Goal: Task Accomplishment & Management: Manage account settings

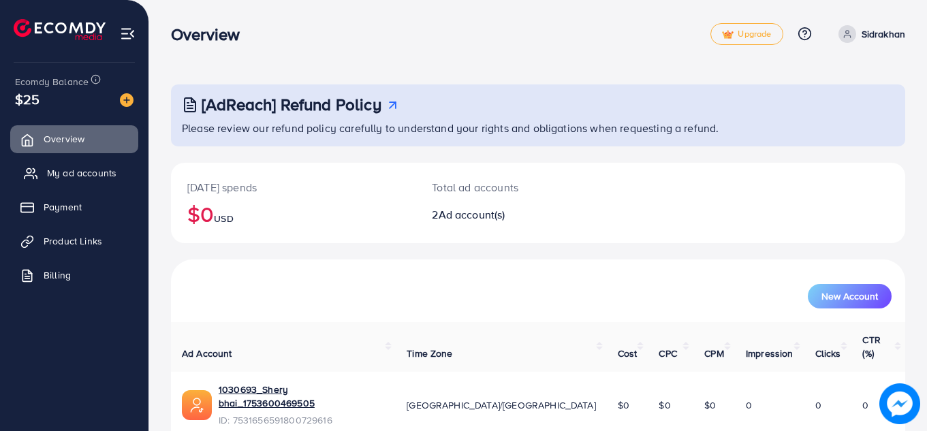
click at [54, 174] on span "My ad accounts" at bounding box center [81, 173] width 69 height 14
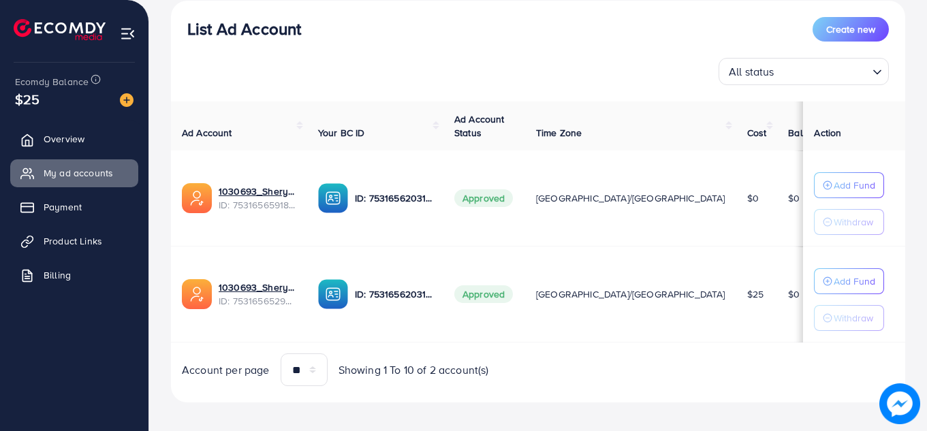
scroll to position [172, 0]
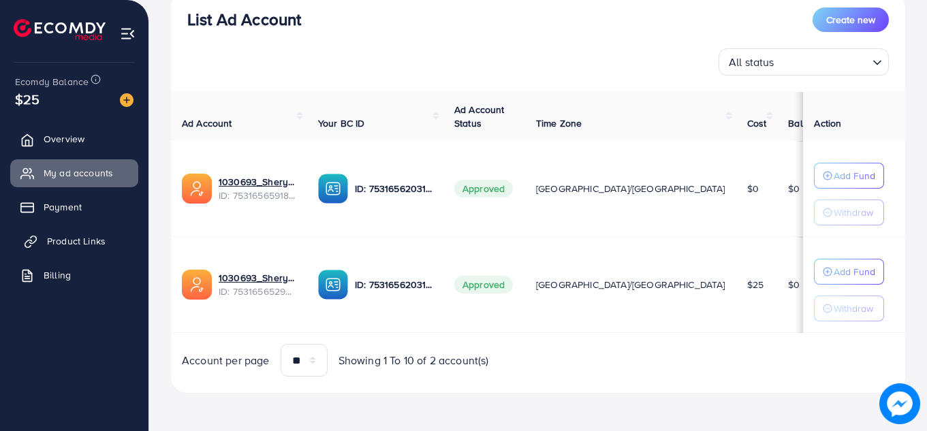
click at [78, 235] on span "Product Links" at bounding box center [76, 241] width 59 height 14
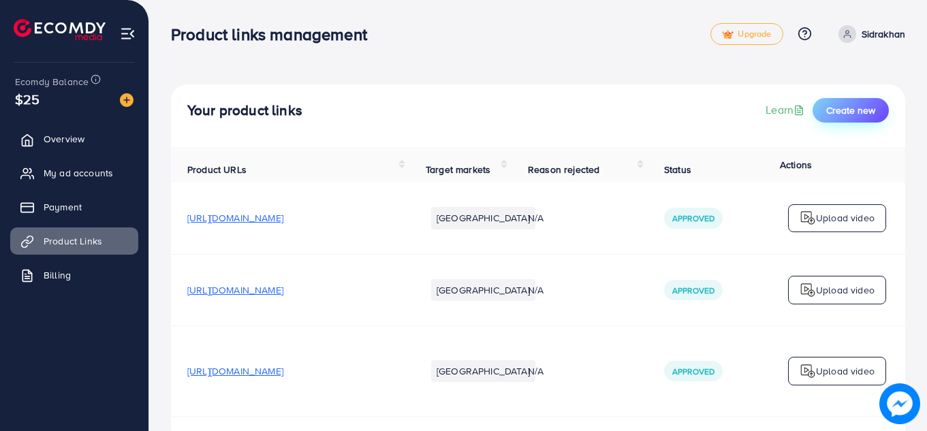
click at [854, 108] on span "Create new" at bounding box center [850, 111] width 49 height 14
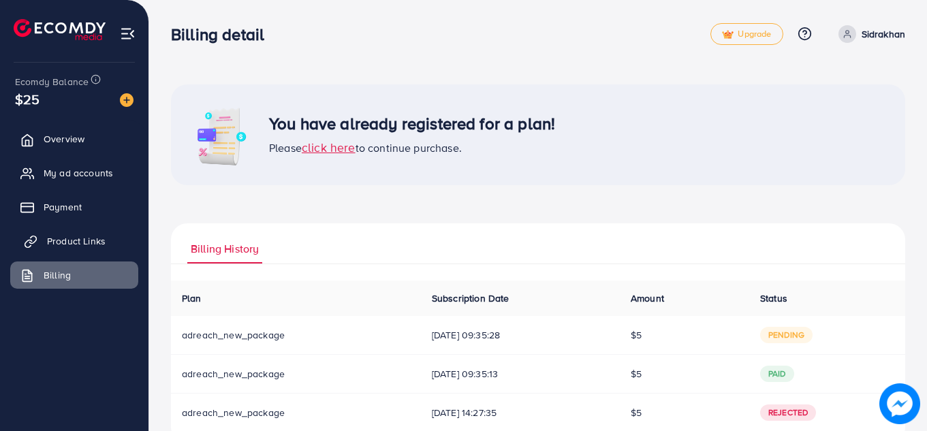
click at [61, 232] on link "Product Links" at bounding box center [74, 241] width 128 height 27
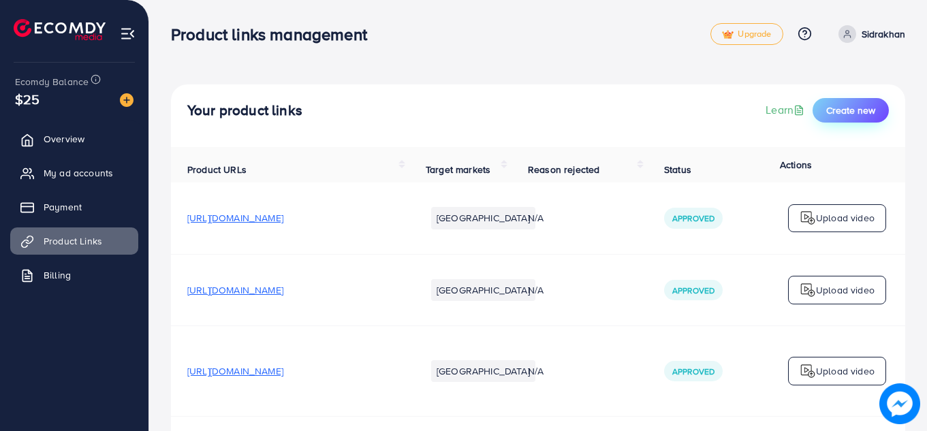
click at [850, 118] on button "Create new" at bounding box center [851, 110] width 76 height 25
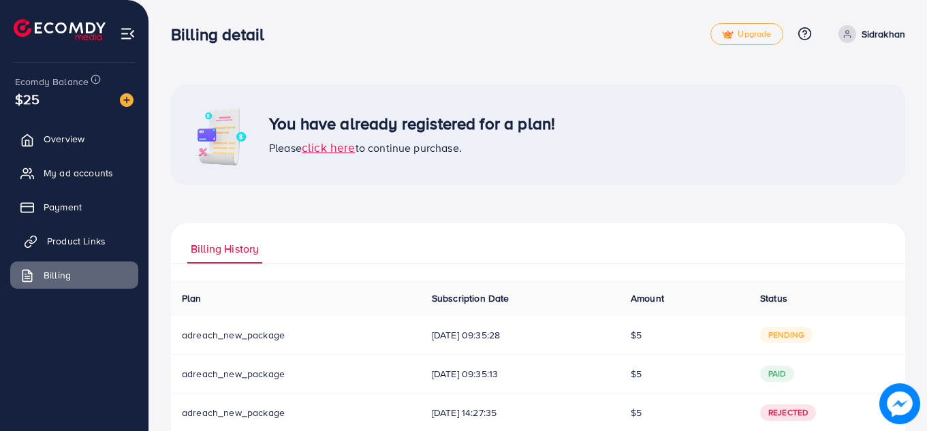
click at [81, 238] on span "Product Links" at bounding box center [76, 241] width 59 height 14
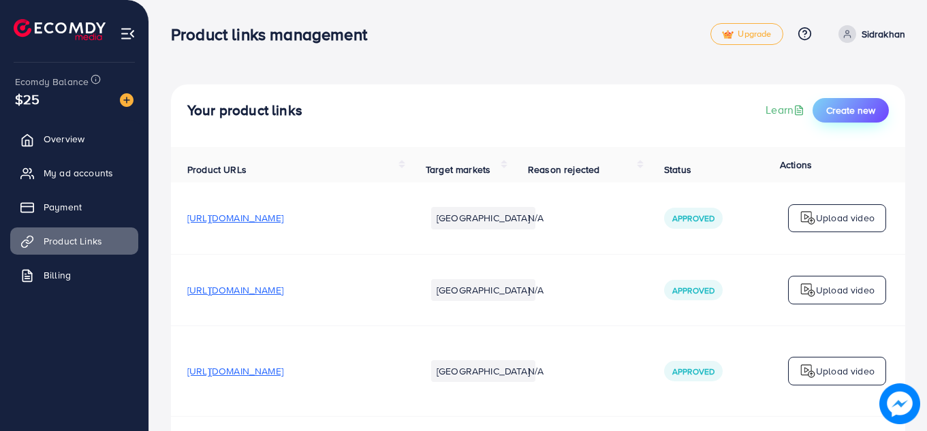
click at [869, 106] on span "Create new" at bounding box center [850, 111] width 49 height 14
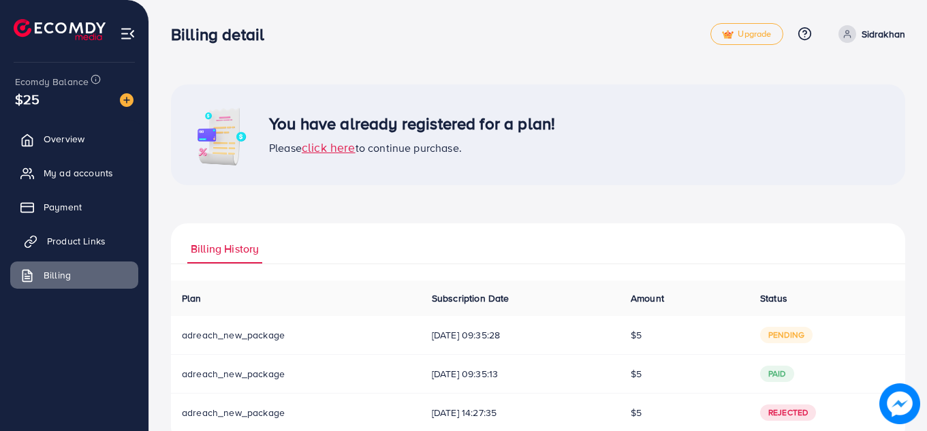
click at [75, 238] on span "Product Links" at bounding box center [76, 241] width 59 height 14
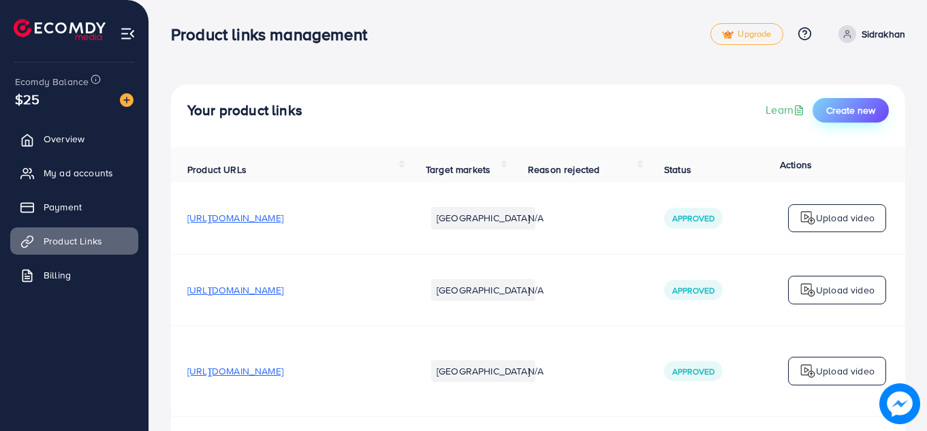
click at [863, 104] on span "Create new" at bounding box center [850, 111] width 49 height 14
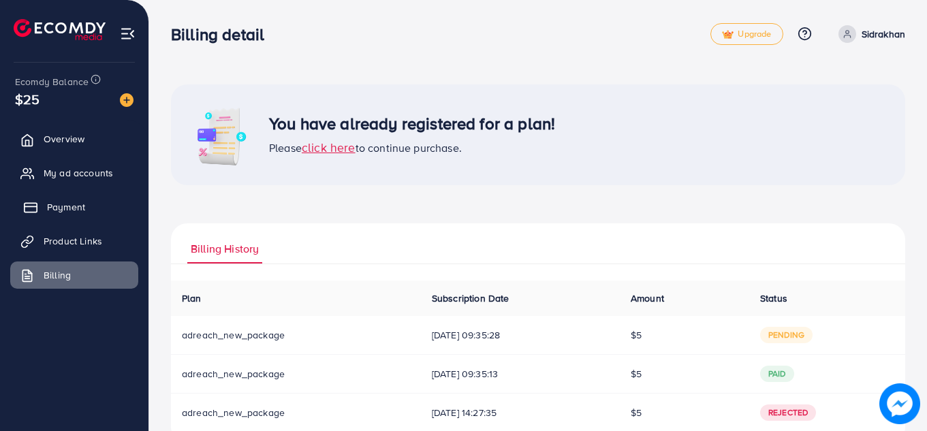
click at [64, 211] on span "Payment" at bounding box center [66, 207] width 38 height 14
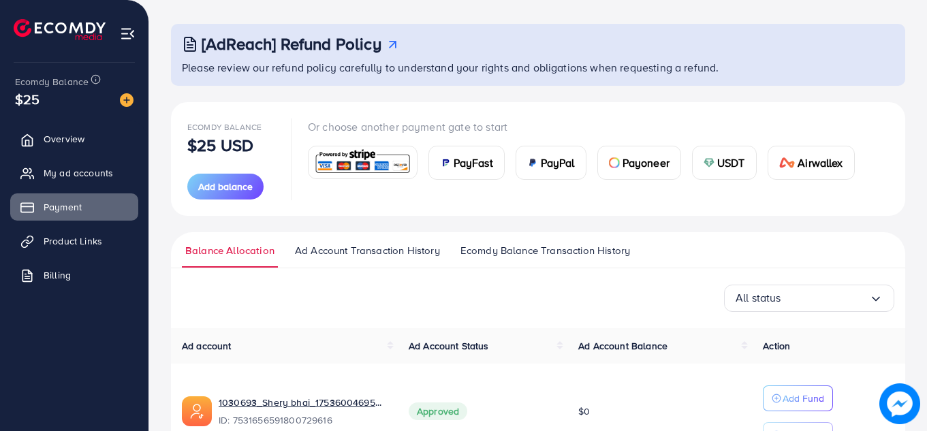
scroll to position [38, 0]
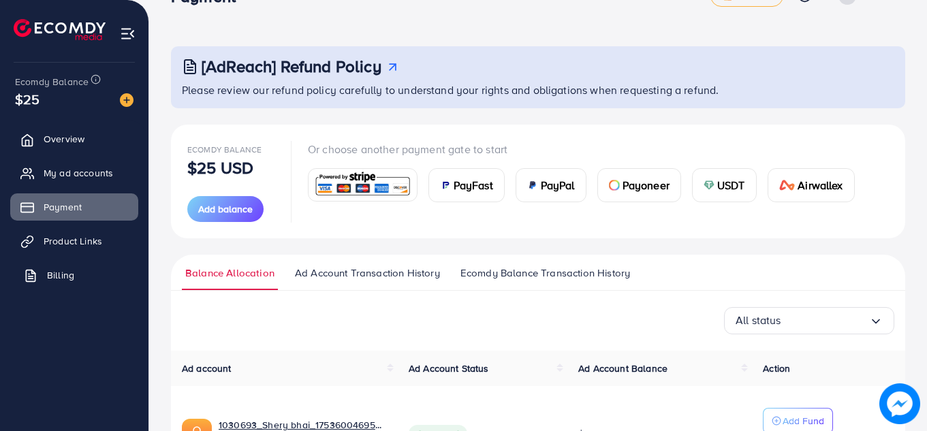
click at [85, 284] on link "Billing" at bounding box center [74, 275] width 128 height 27
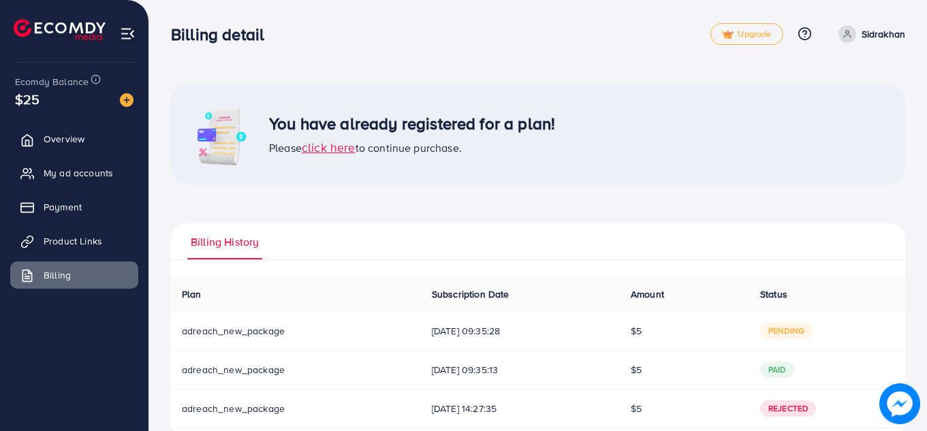
click at [332, 149] on span "click here" at bounding box center [329, 147] width 54 height 17
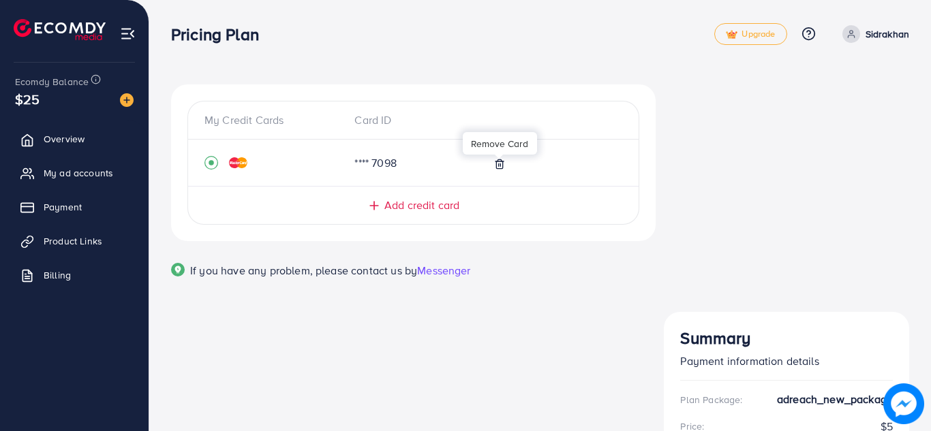
click at [499, 168] on icon at bounding box center [499, 163] width 6 height 9
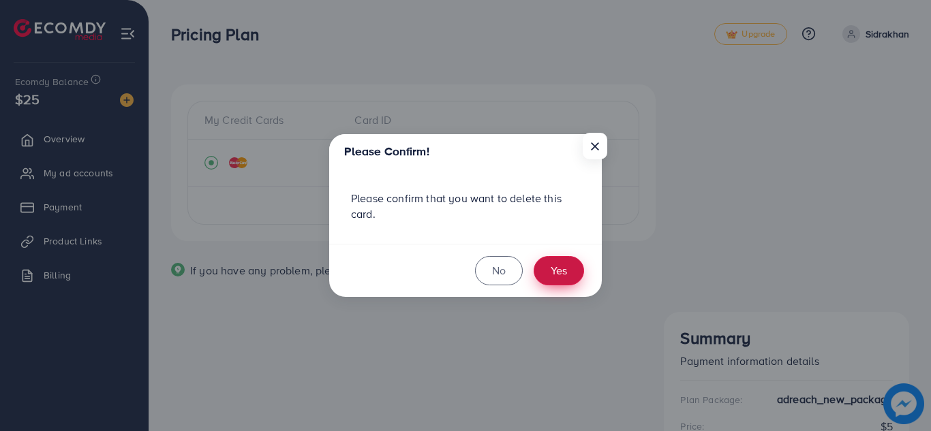
click at [553, 262] on button "Yes" at bounding box center [558, 270] width 50 height 29
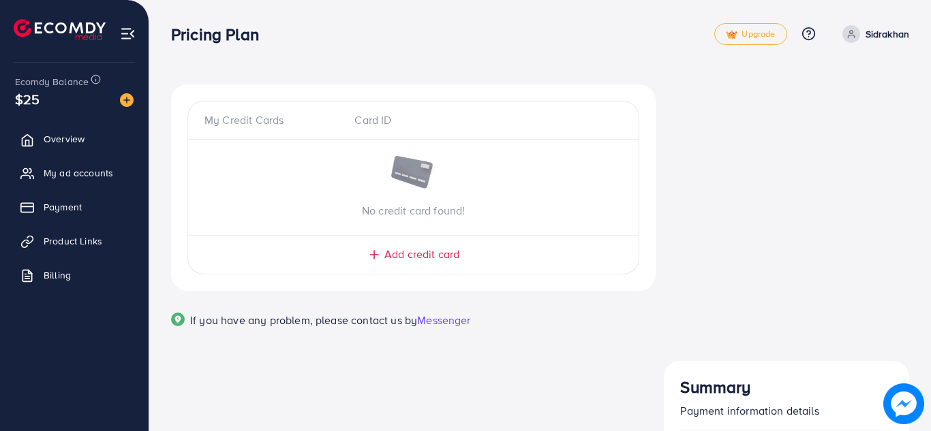
click at [471, 253] on div "Add credit card" at bounding box center [413, 255] width 396 height 16
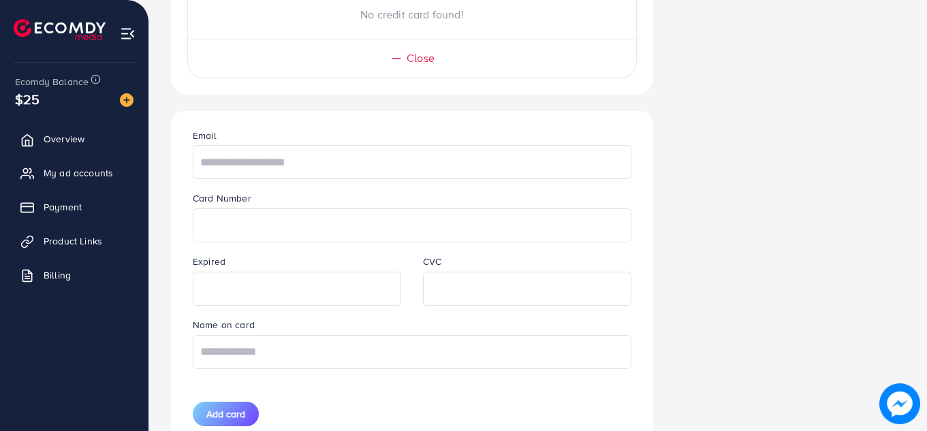
scroll to position [203, 0]
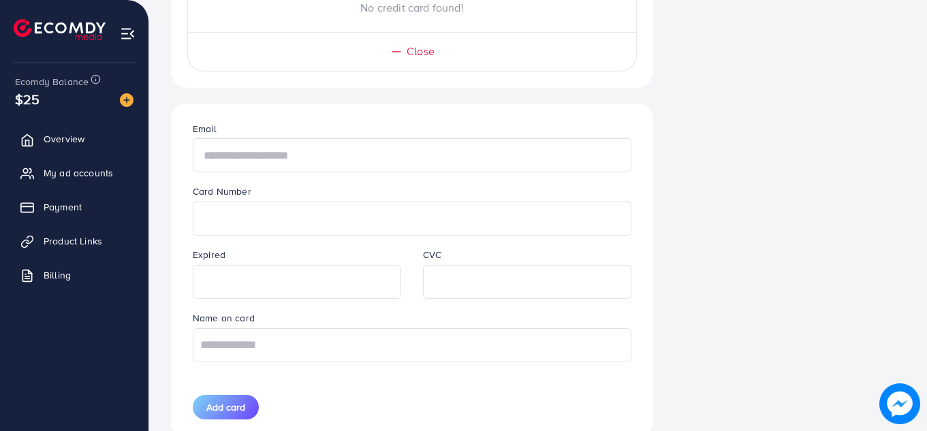
click at [395, 163] on input "text" at bounding box center [412, 155] width 439 height 34
type input "**********"
click at [379, 199] on div "Card Number" at bounding box center [412, 209] width 461 height 52
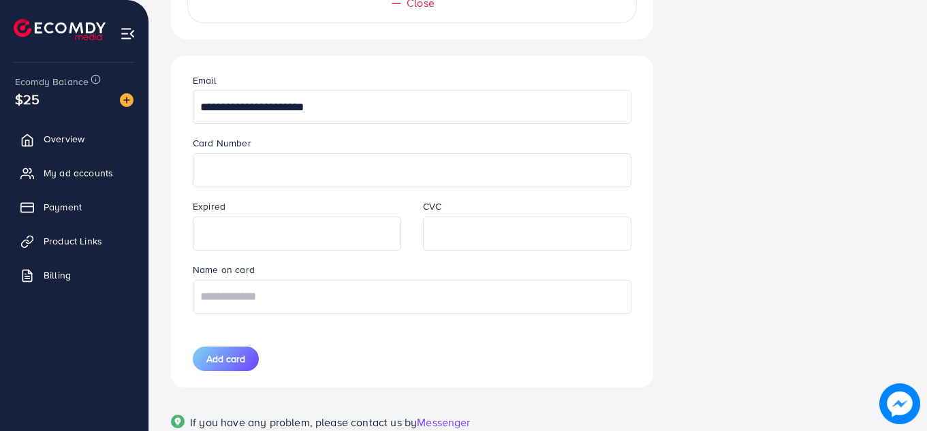
scroll to position [305, 0]
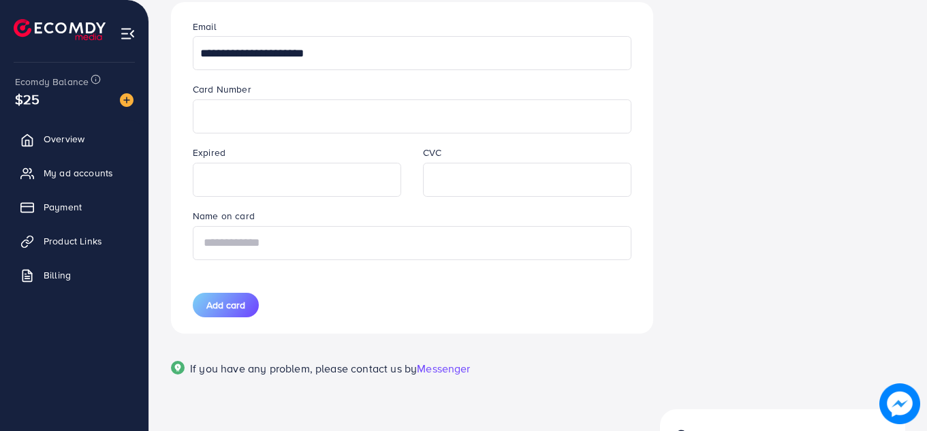
click at [418, 243] on input "text" at bounding box center [412, 243] width 439 height 34
type input "**********"
click at [238, 302] on span "Add card" at bounding box center [225, 305] width 39 height 14
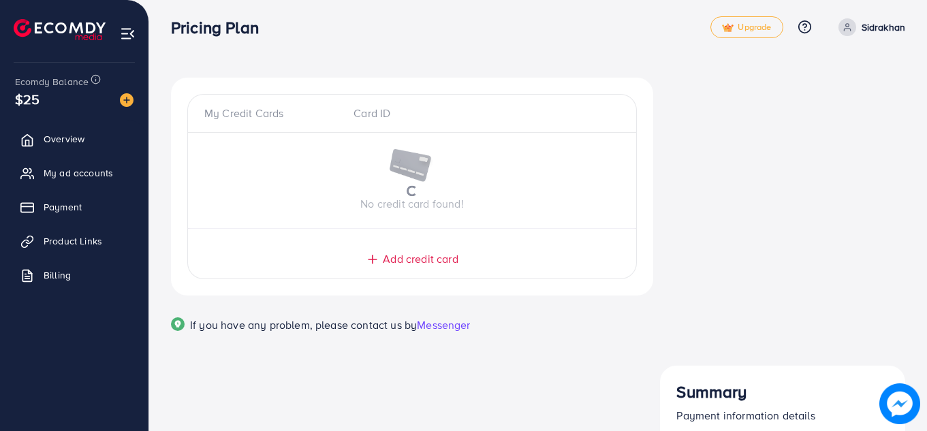
scroll to position [0, 0]
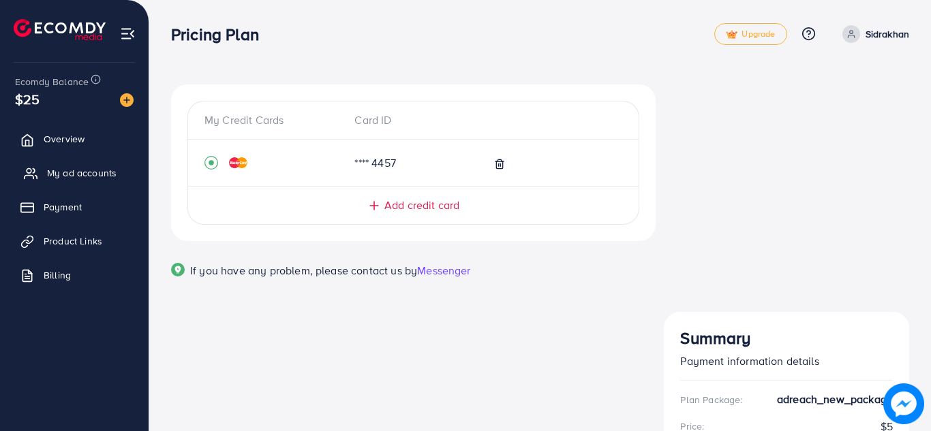
click at [93, 173] on span "My ad accounts" at bounding box center [81, 173] width 69 height 14
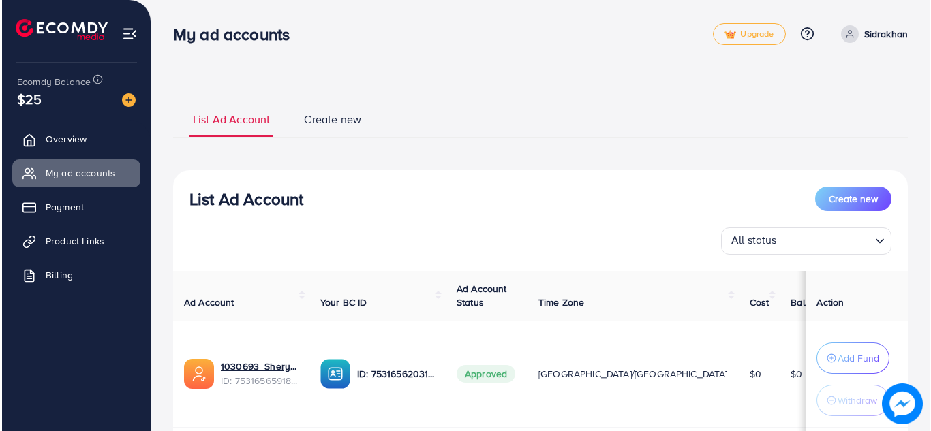
scroll to position [202, 0]
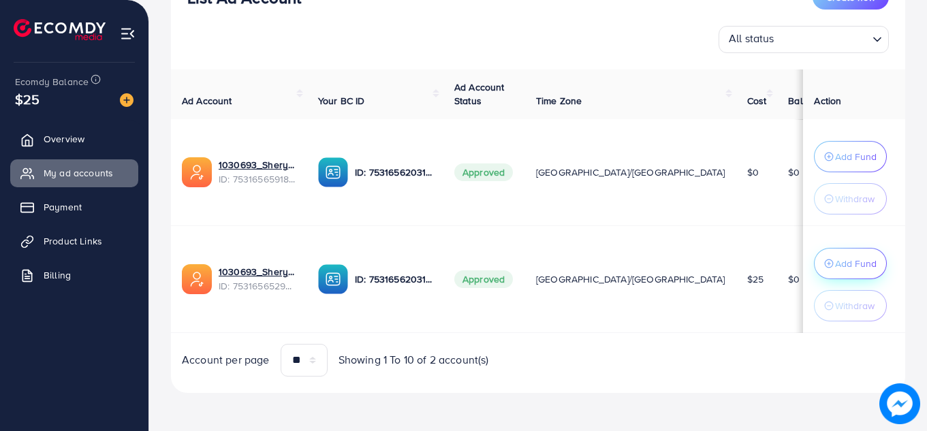
click at [824, 161] on icon "button" at bounding box center [829, 157] width 10 height 10
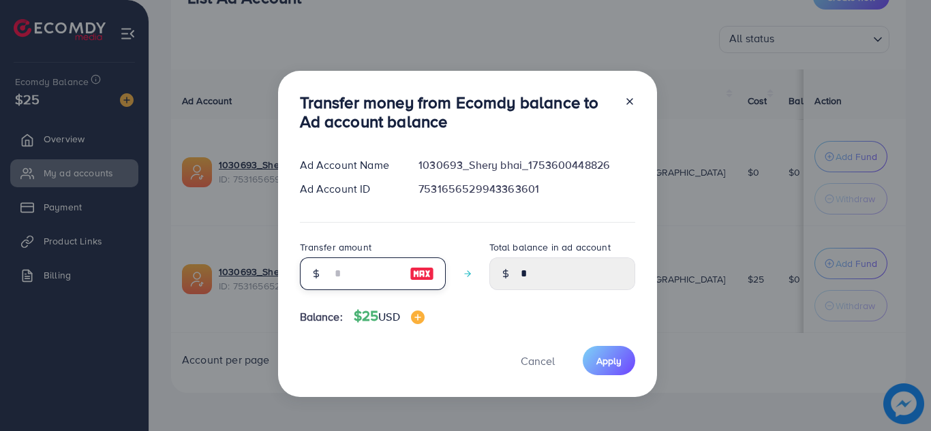
click at [372, 272] on input "number" at bounding box center [365, 274] width 68 height 33
type input "*"
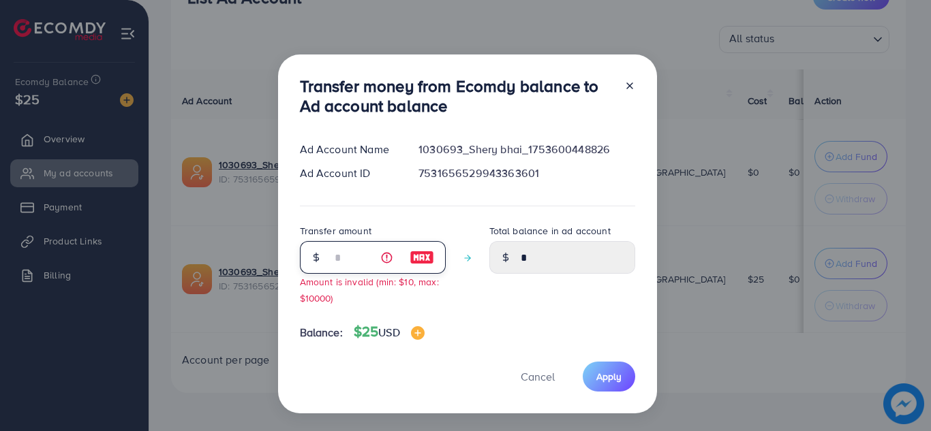
type input "****"
type input "**"
type input "*****"
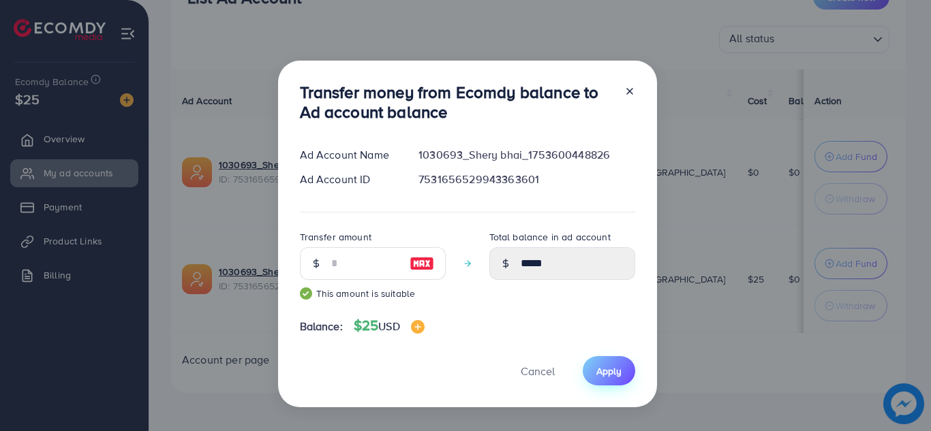
click at [597, 363] on button "Apply" at bounding box center [608, 370] width 52 height 29
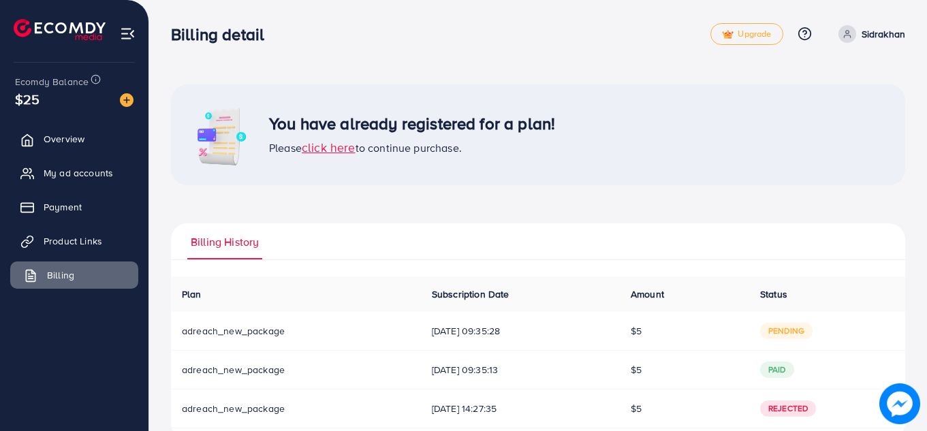
click at [91, 271] on link "Billing" at bounding box center [74, 275] width 128 height 27
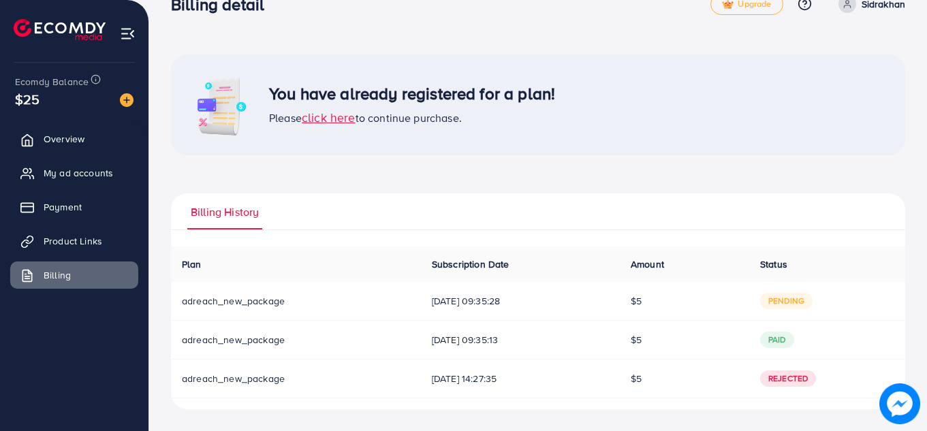
click at [316, 125] on span "click here" at bounding box center [329, 117] width 54 height 17
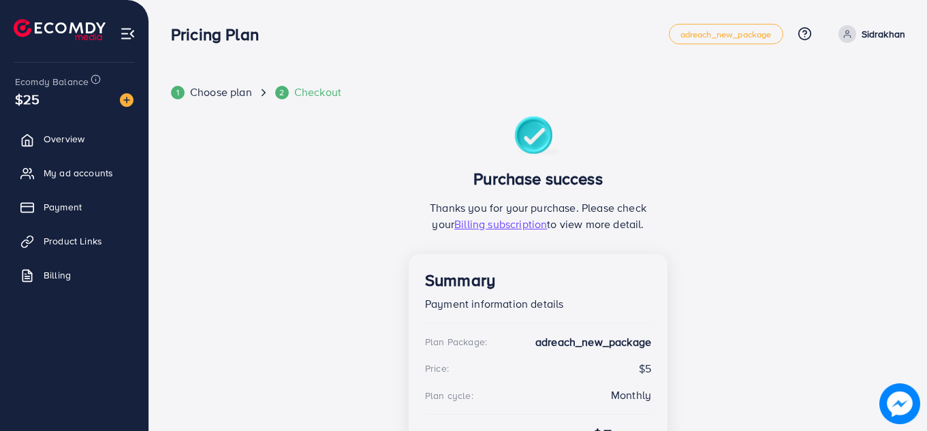
scroll to position [84, 0]
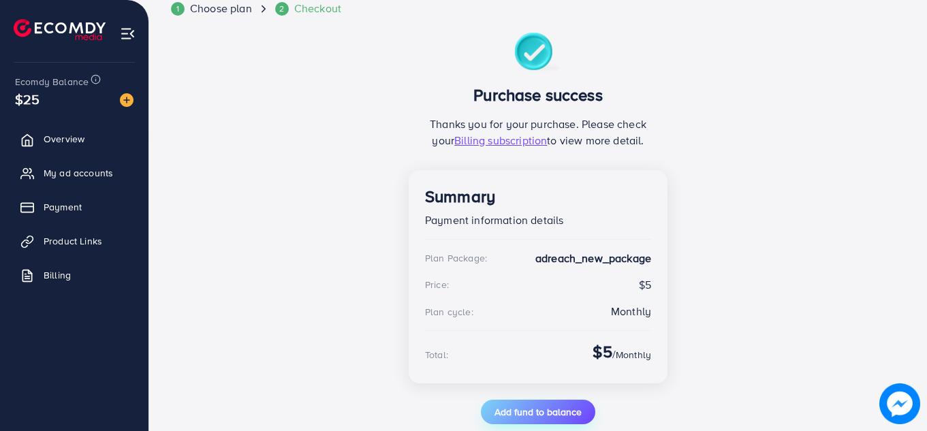
click at [549, 405] on span "Add fund to balance" at bounding box center [538, 412] width 87 height 14
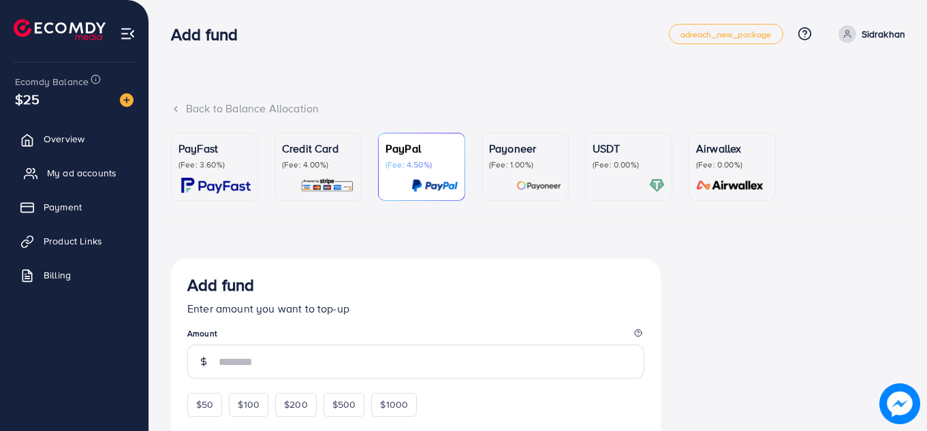
click at [80, 173] on span "My ad accounts" at bounding box center [81, 173] width 69 height 14
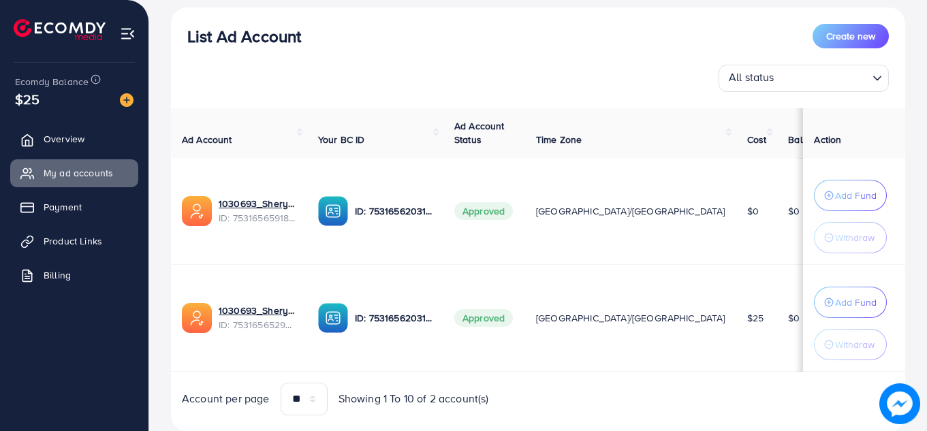
scroll to position [202, 0]
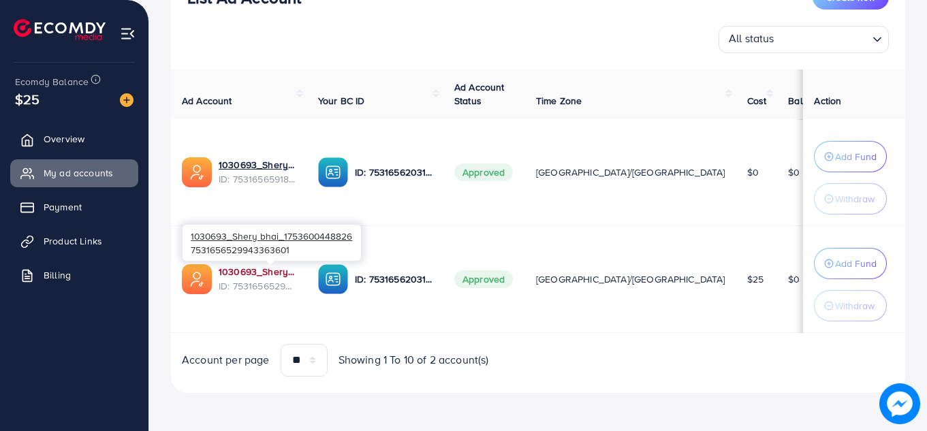
click at [242, 269] on link "1030693_Shery bhai_1753600448826" at bounding box center [258, 272] width 78 height 14
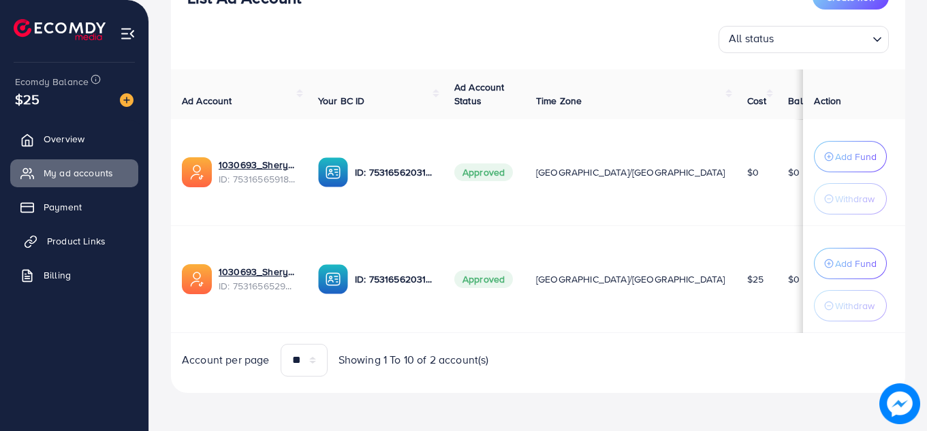
click at [98, 240] on span "Product Links" at bounding box center [76, 241] width 59 height 14
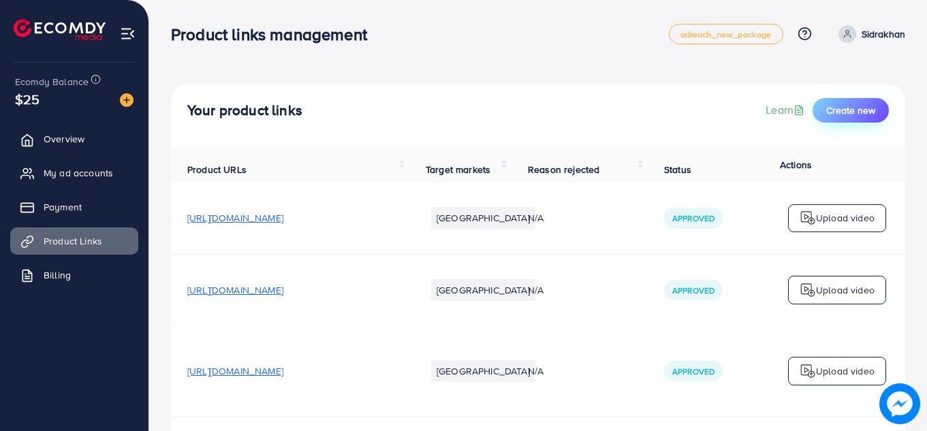
click at [854, 109] on span "Create new" at bounding box center [850, 111] width 49 height 14
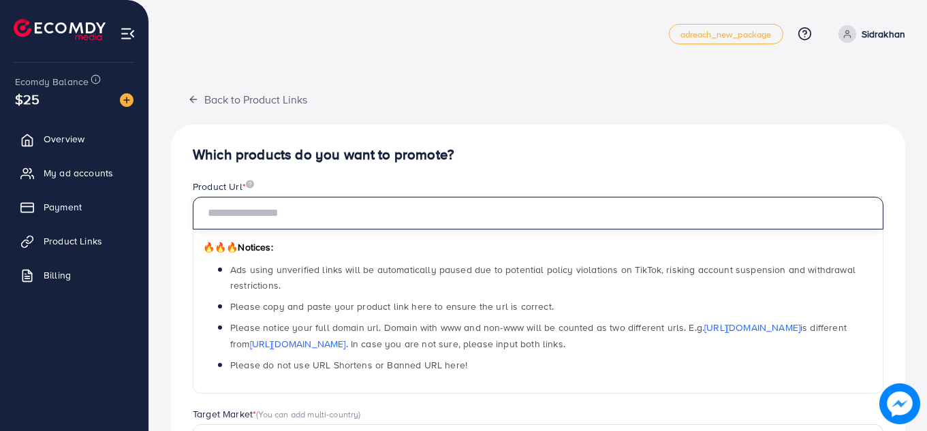
click at [531, 212] on input "text" at bounding box center [538, 213] width 691 height 33
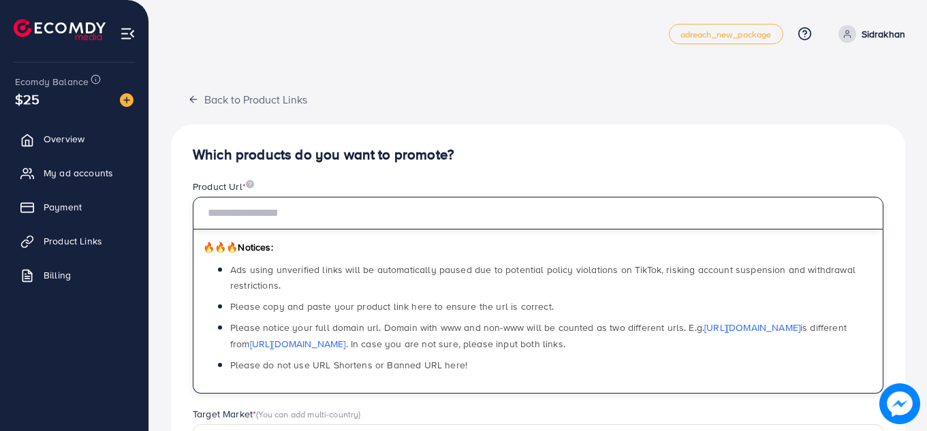
paste input "**********"
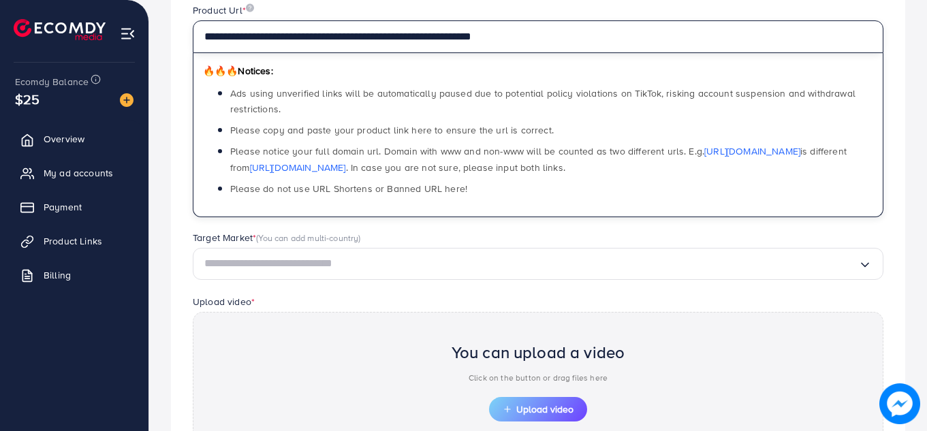
scroll to position [204, 0]
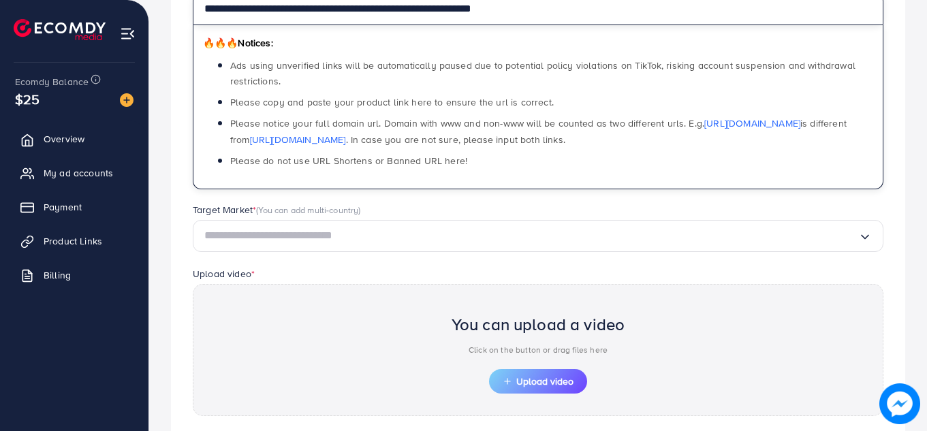
type input "**********"
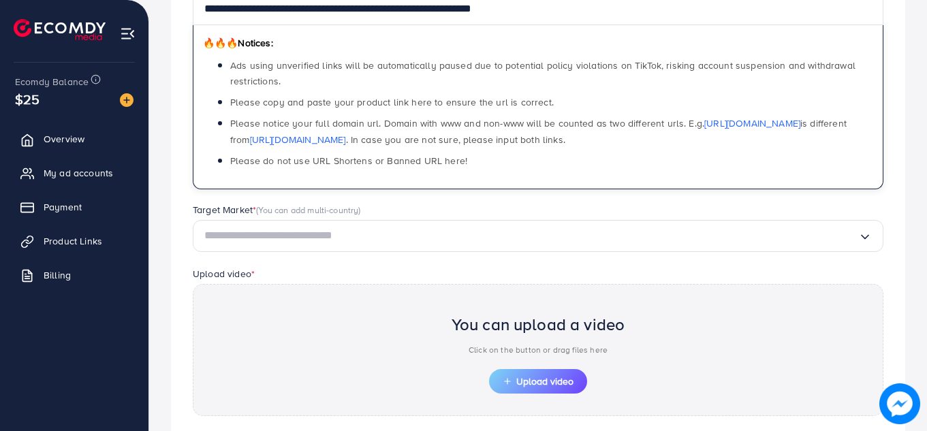
click at [554, 237] on input "Search for option" at bounding box center [531, 235] width 654 height 21
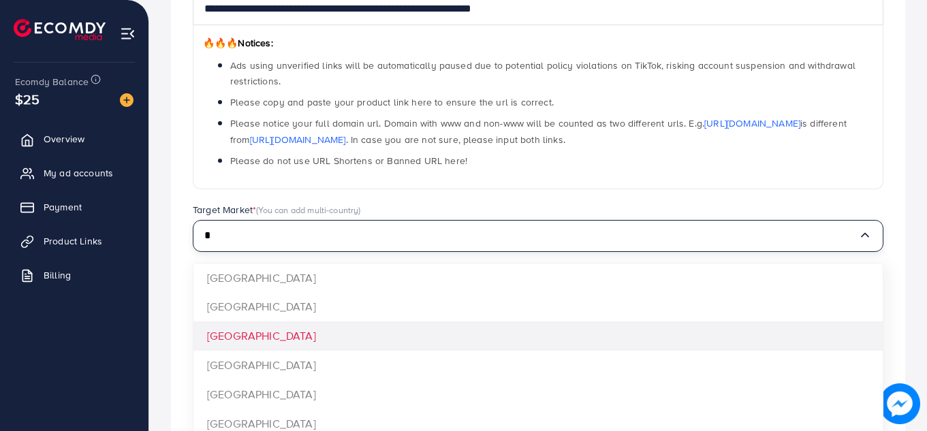
type input "*"
click at [478, 325] on div "**********" at bounding box center [538, 229] width 734 height 619
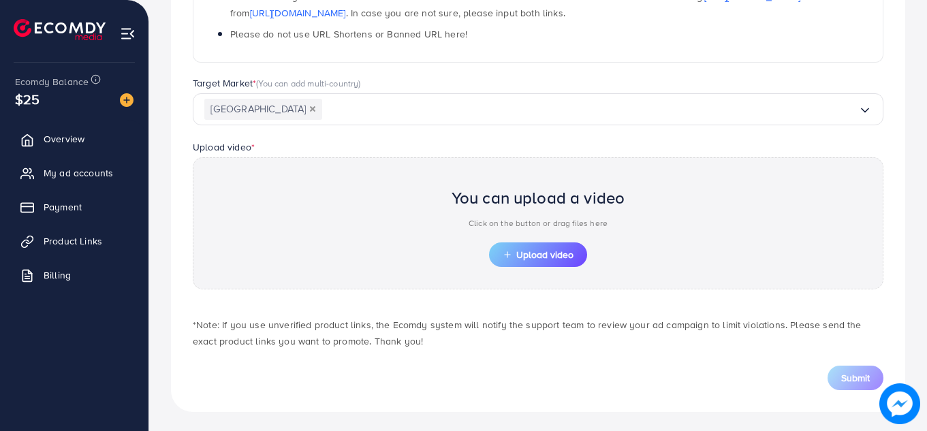
scroll to position [334, 0]
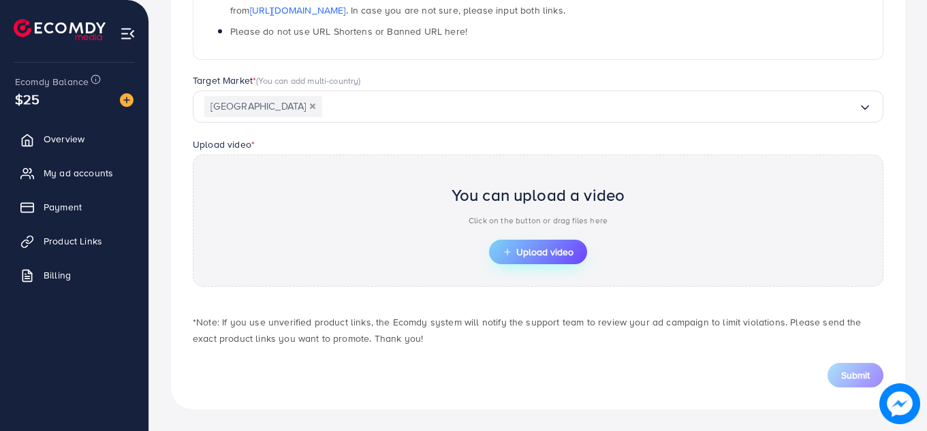
click at [533, 251] on span "Upload video" at bounding box center [538, 252] width 71 height 10
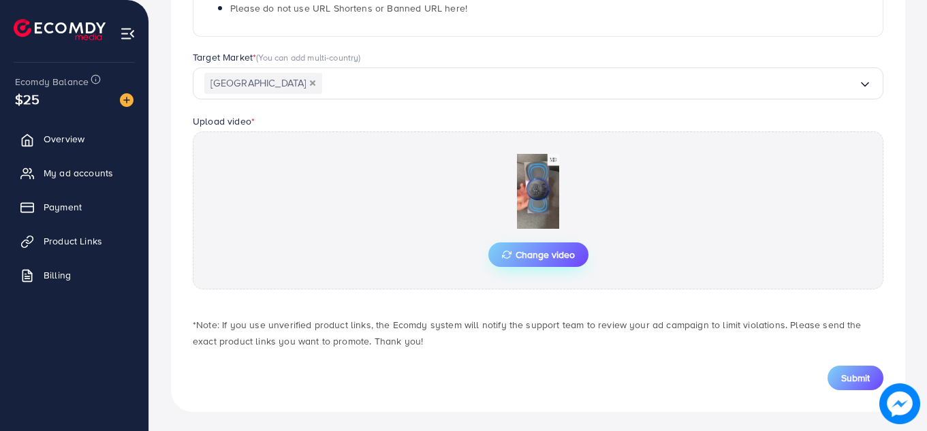
scroll to position [360, 0]
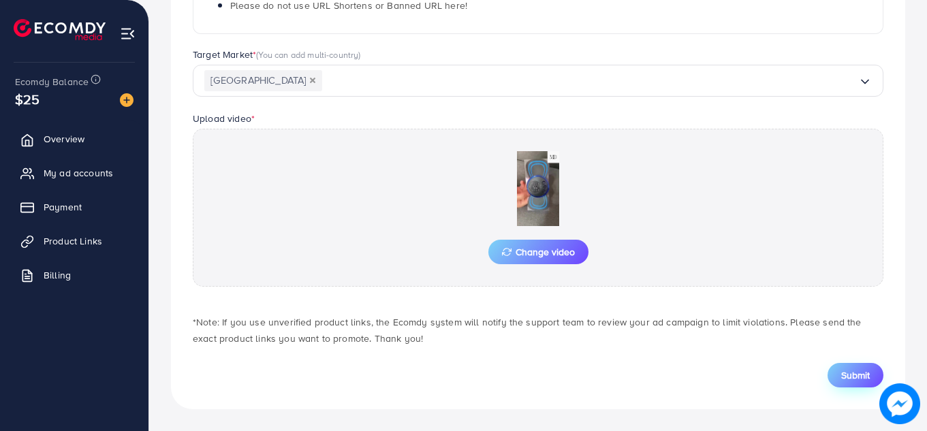
click at [839, 374] on button "Submit" at bounding box center [856, 375] width 56 height 25
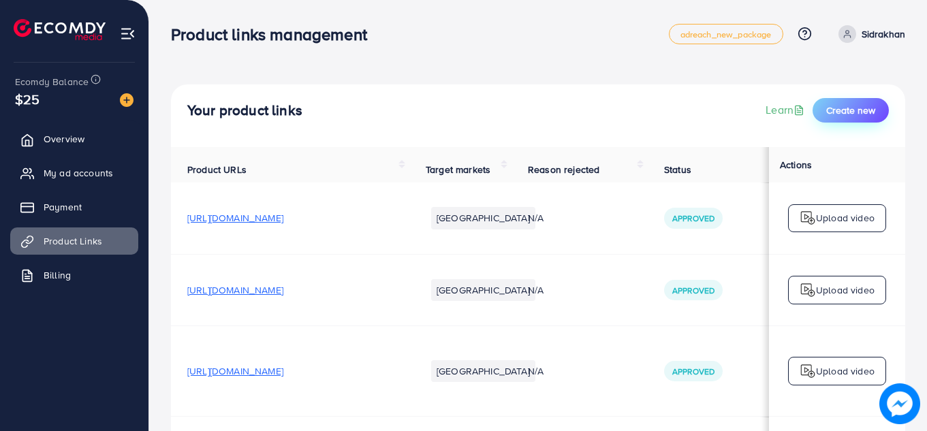
click at [860, 114] on span "Create new" at bounding box center [850, 111] width 49 height 14
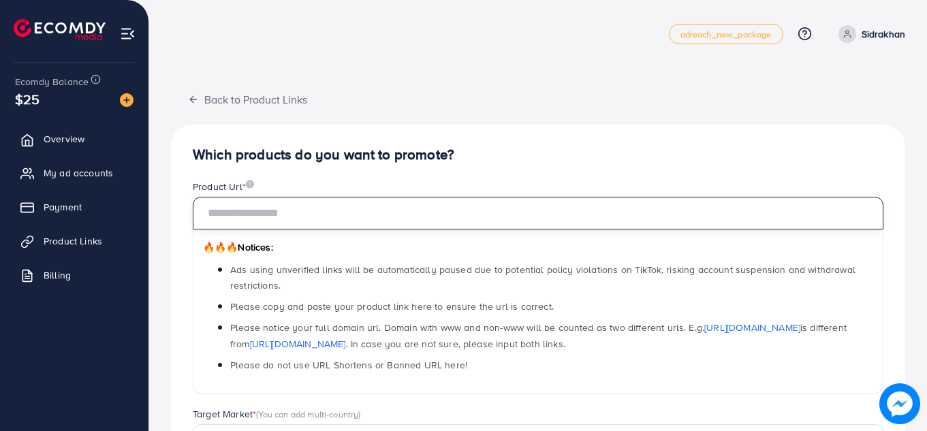
click at [437, 203] on input "text" at bounding box center [538, 213] width 691 height 33
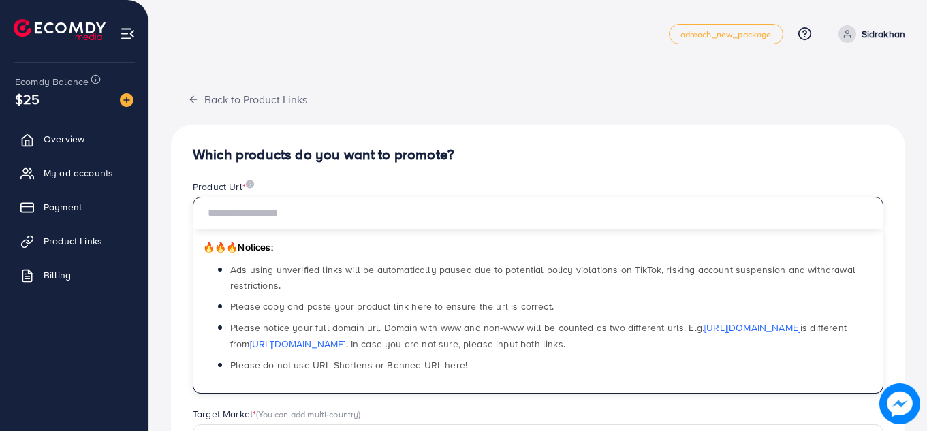
paste input "**********"
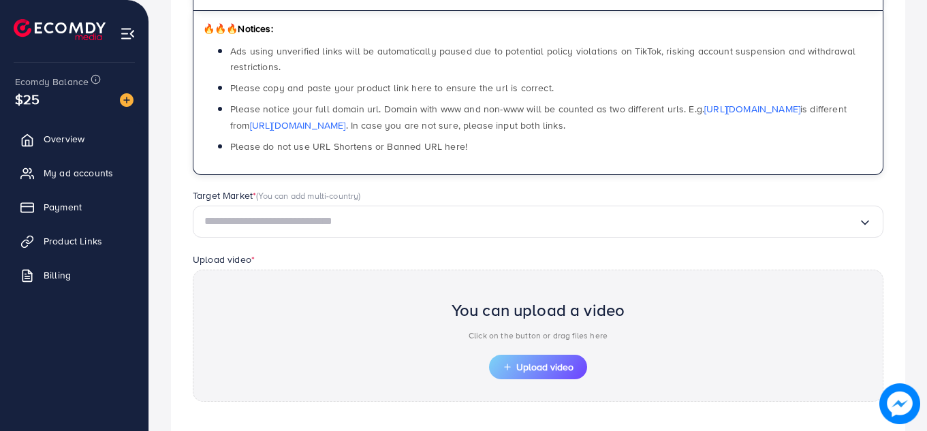
scroll to position [227, 0]
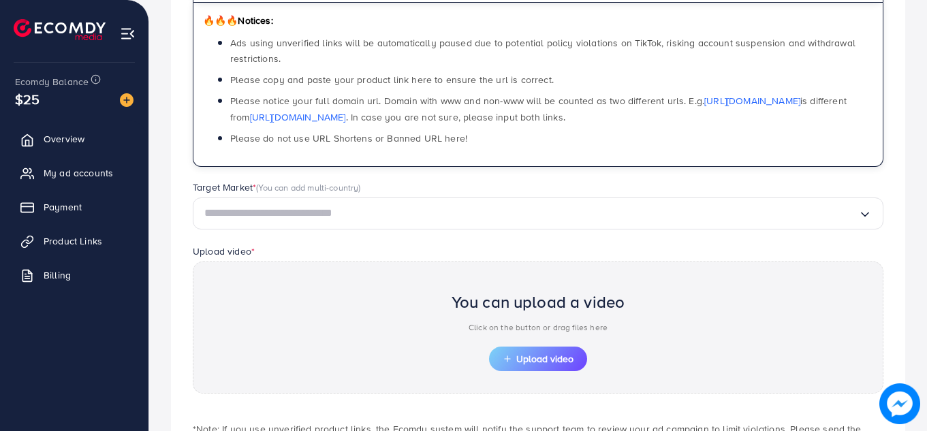
type input "**********"
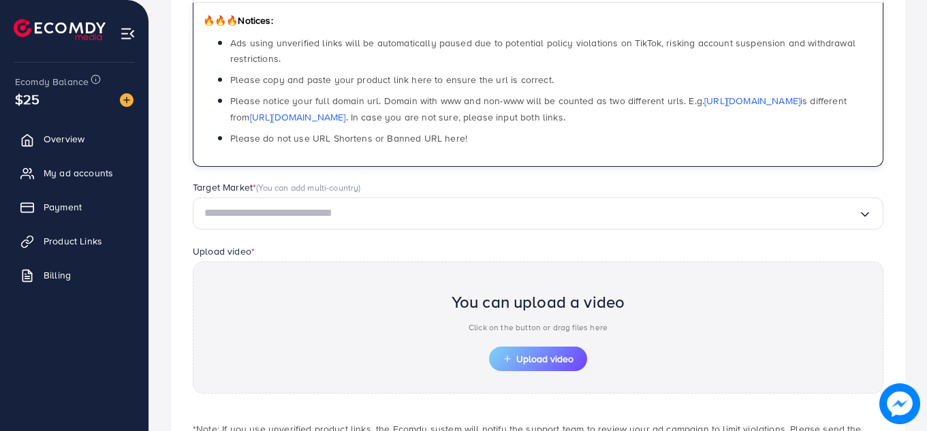
click at [407, 222] on input "Search for option" at bounding box center [531, 213] width 654 height 21
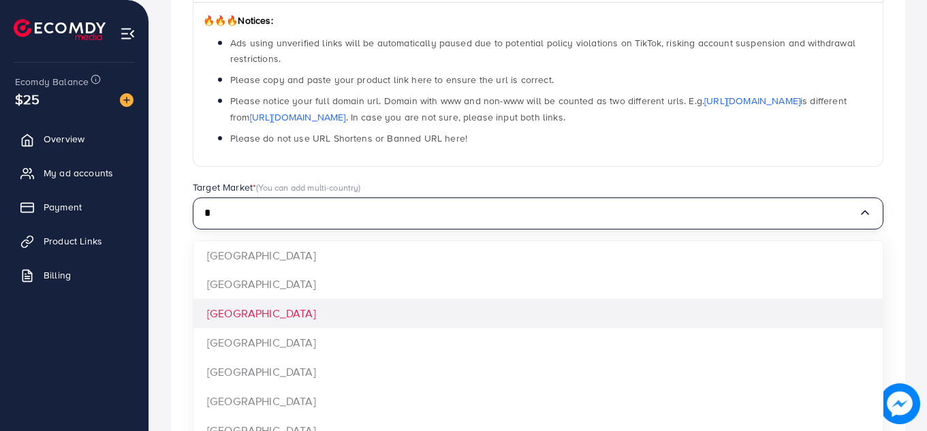
type input "*"
click at [308, 323] on div "**********" at bounding box center [538, 207] width 734 height 619
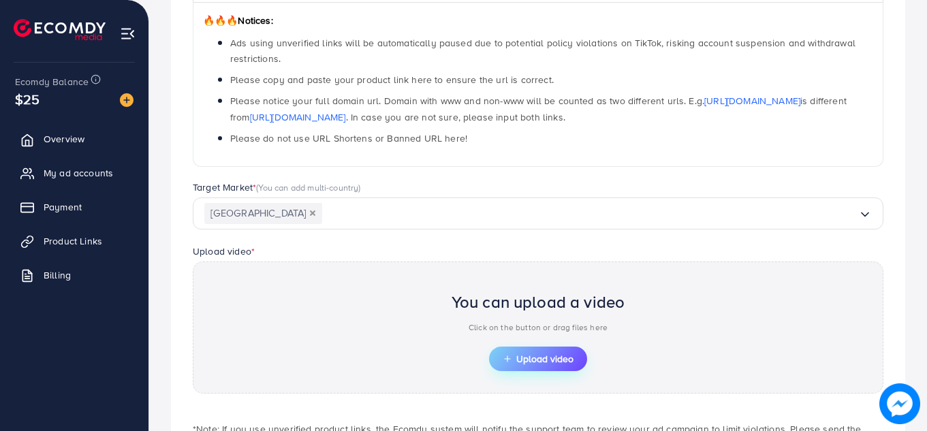
click at [510, 358] on icon "button" at bounding box center [508, 359] width 10 height 10
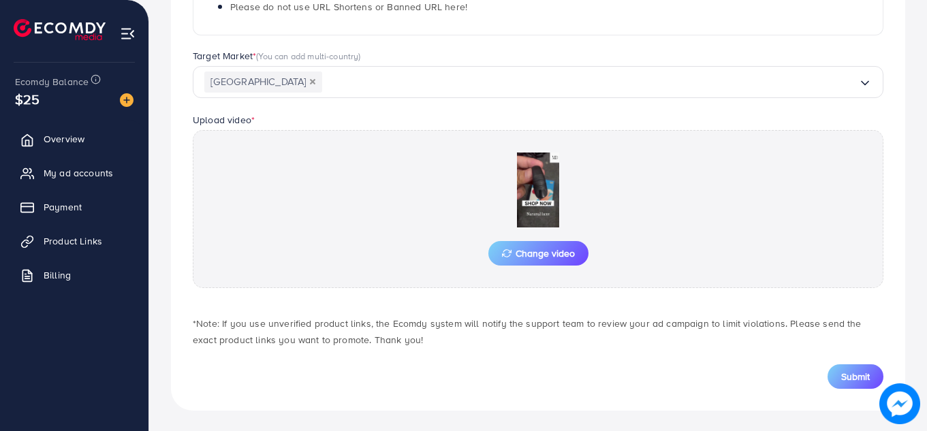
scroll to position [360, 0]
click at [839, 372] on button "Submit" at bounding box center [856, 375] width 56 height 25
